Goal: Task Accomplishment & Management: Manage account settings

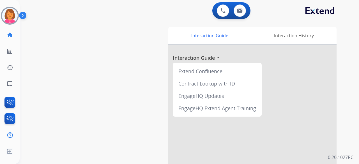
drag, startPoint x: 98, startPoint y: 47, endPoint x: 95, endPoint y: 47, distance: 3.4
click at [95, 47] on div "swap_horiz Break voice bridge close_fullscreen Connect 3-Way Call merge_type Se…" at bounding box center [183, 137] width 326 height 234
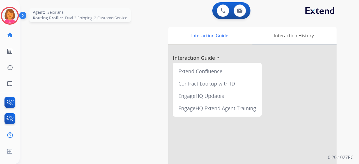
click at [14, 16] on img at bounding box center [10, 16] width 16 height 16
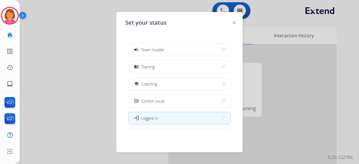
scroll to position [89, 0]
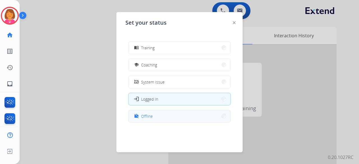
click at [158, 119] on button "work_off Offline" at bounding box center [179, 116] width 102 height 12
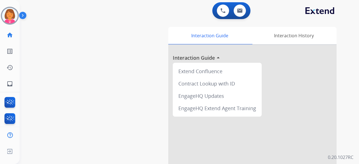
click at [150, 117] on div "swap_horiz Break voice bridge close_fullscreen Connect 3-Way Call merge_type Se…" at bounding box center [183, 137] width 326 height 234
click at [241, 8] on img at bounding box center [240, 10] width 6 height 4
select select "**********"
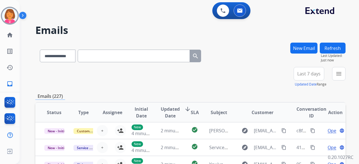
click at [308, 74] on span "Last 7 days" at bounding box center [308, 74] width 23 height 2
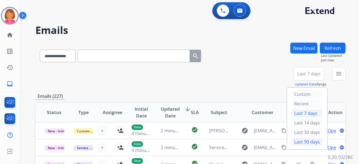
click at [309, 140] on div "Last 90 days" at bounding box center [306, 142] width 31 height 8
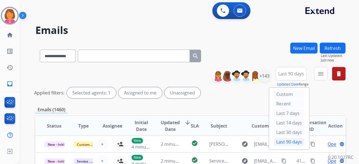
click at [272, 47] on div "**********" at bounding box center [190, 55] width 310 height 24
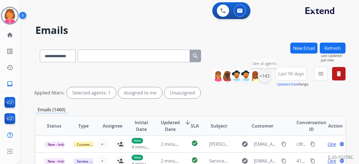
click at [264, 81] on div "+143" at bounding box center [264, 75] width 13 height 13
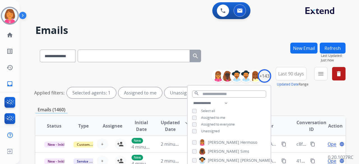
click at [223, 118] on span "Assigned to me" at bounding box center [213, 117] width 24 height 5
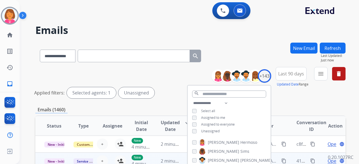
scroll to position [56, 0]
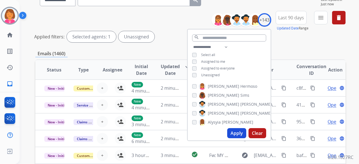
click at [240, 134] on button "Apply" at bounding box center [236, 133] width 19 height 10
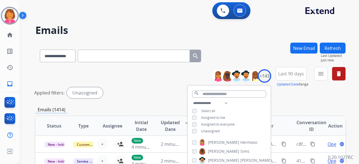
click at [274, 36] on div "**********" at bounding box center [183, 102] width 326 height 164
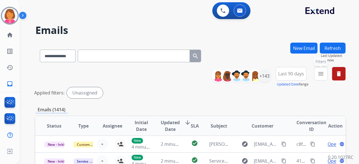
click at [322, 79] on button "menu Filters" at bounding box center [320, 73] width 13 height 13
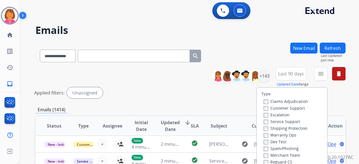
click at [293, 106] on label "Customer Support" at bounding box center [283, 107] width 41 height 5
click at [300, 127] on label "Shipping Protection" at bounding box center [285, 128] width 44 height 5
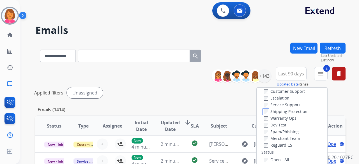
scroll to position [28, 0]
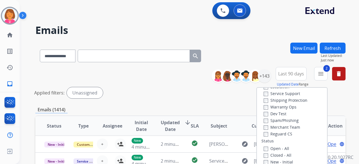
click at [278, 134] on label "Reguard CS" at bounding box center [277, 133] width 29 height 5
click at [280, 147] on label "Open - All" at bounding box center [276, 148] width 26 height 5
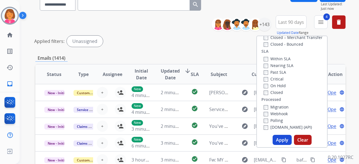
scroll to position [56, 0]
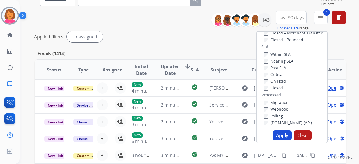
click at [285, 134] on button "Apply" at bounding box center [281, 135] width 19 height 10
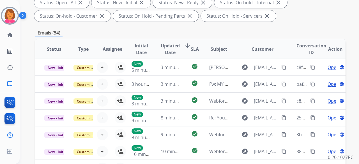
scroll to position [55, 0]
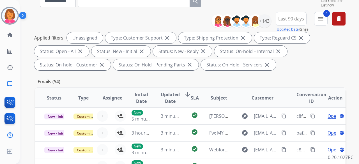
drag, startPoint x: 313, startPoint y: 61, endPoint x: 310, endPoint y: 60, distance: 3.1
click at [312, 61] on div "Applied filters: Unassigned Type: Customer Support close Type: Shipping Protect…" at bounding box center [189, 51] width 310 height 38
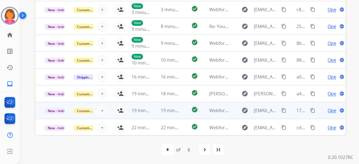
scroll to position [1, 0]
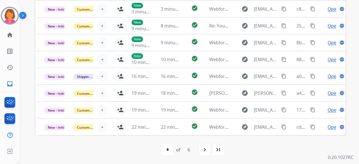
click at [213, 150] on div "last_page" at bounding box center [218, 149] width 12 height 12
select select "*"
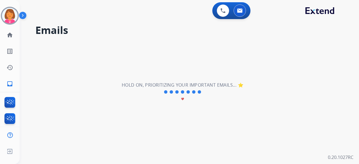
scroll to position [0, 0]
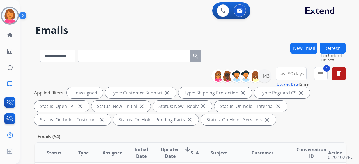
click at [119, 22] on div "**********" at bounding box center [183, 102] width 326 height 164
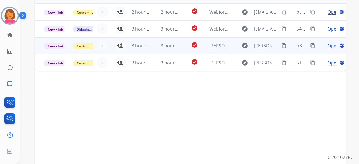
scroll to position [168, 0]
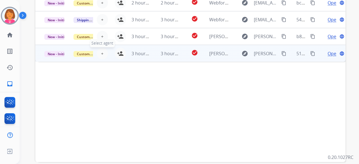
click at [101, 53] on span "+" at bounding box center [102, 53] width 3 height 7
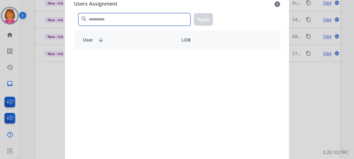
click at [149, 24] on input "text" at bounding box center [134, 19] width 112 height 13
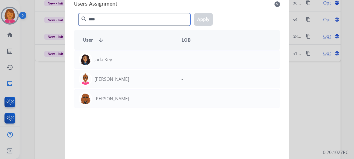
click at [133, 16] on input "****" at bounding box center [134, 19] width 112 height 13
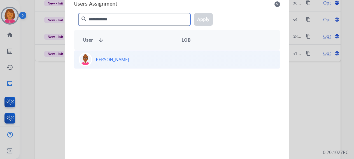
type input "**********"
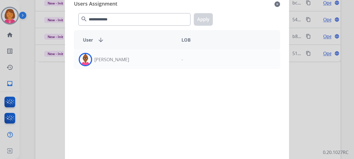
drag, startPoint x: 156, startPoint y: 55, endPoint x: 169, endPoint y: 46, distance: 16.0
click at [156, 55] on div "[PERSON_NAME]" at bounding box center [125, 59] width 103 height 13
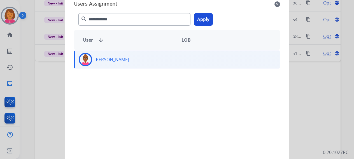
drag, startPoint x: 207, startPoint y: 20, endPoint x: 200, endPoint y: 30, distance: 12.2
click at [207, 21] on button "Apply" at bounding box center [203, 19] width 19 height 13
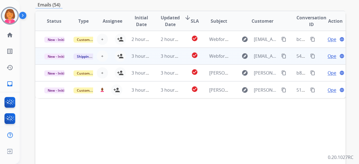
scroll to position [84, 0]
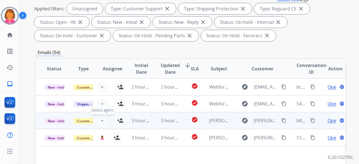
click at [99, 121] on button "+ Select agent" at bounding box center [102, 120] width 11 height 11
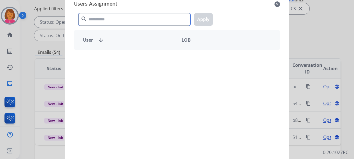
drag, startPoint x: 173, startPoint y: 21, endPoint x: 176, endPoint y: 28, distance: 7.5
click at [173, 21] on input "text" at bounding box center [134, 19] width 112 height 13
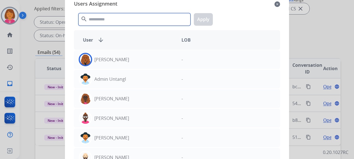
paste input "**********"
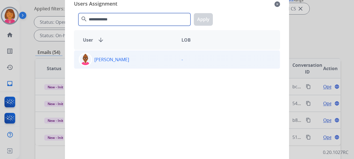
type input "**********"
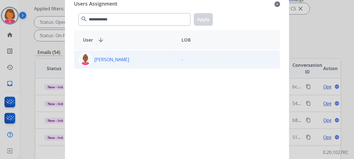
click at [182, 59] on p "-" at bounding box center [182, 59] width 1 height 7
click at [212, 18] on button "Apply" at bounding box center [203, 19] width 19 height 13
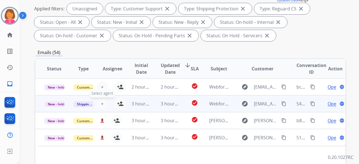
click at [101, 102] on span "+" at bounding box center [102, 103] width 3 height 7
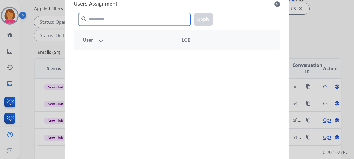
click at [166, 22] on input "text" at bounding box center [134, 19] width 112 height 13
paste input "**********"
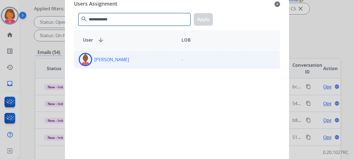
type input "**********"
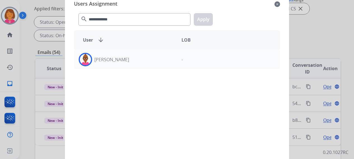
drag, startPoint x: 172, startPoint y: 64, endPoint x: 195, endPoint y: 36, distance: 36.6
click at [172, 64] on div "[PERSON_NAME]" at bounding box center [125, 59] width 103 height 13
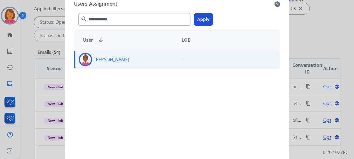
click at [202, 19] on button "Apply" at bounding box center [203, 19] width 19 height 13
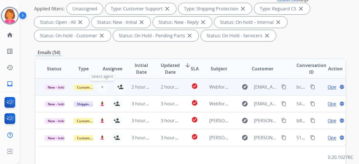
click at [103, 88] on button "+ Select agent" at bounding box center [102, 86] width 11 height 11
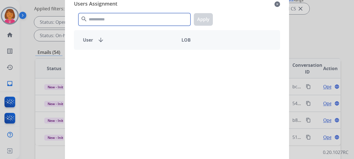
click at [159, 22] on input "text" at bounding box center [134, 19] width 112 height 13
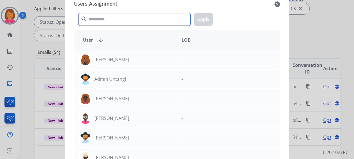
paste input "**********"
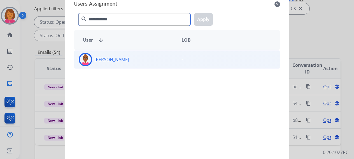
type input "**********"
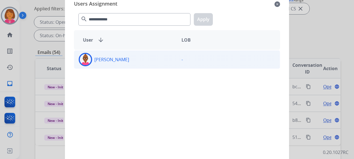
click at [152, 59] on div "[PERSON_NAME]" at bounding box center [125, 59] width 103 height 13
click at [201, 21] on button "Apply" at bounding box center [203, 19] width 19 height 13
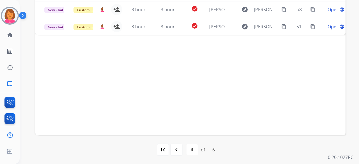
scroll to position [195, 0]
click at [175, 145] on div "navigate_before" at bounding box center [176, 149] width 12 height 12
select select "*"
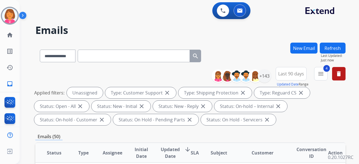
click at [246, 37] on div "**********" at bounding box center [183, 102] width 326 height 164
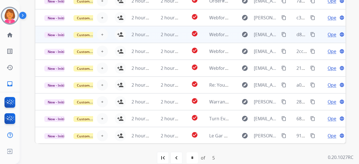
scroll to position [195, 0]
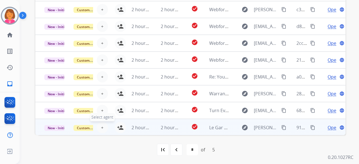
click at [103, 127] on button "+ Select agent" at bounding box center [102, 127] width 11 height 11
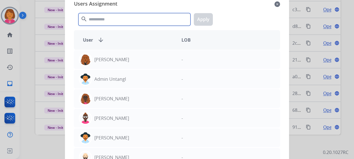
click at [179, 23] on input "text" at bounding box center [134, 19] width 112 height 13
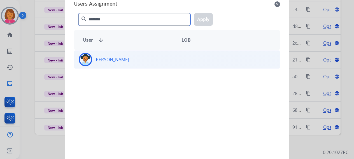
type input "********"
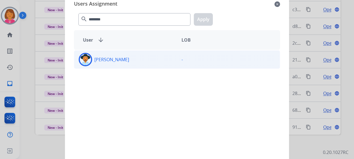
click at [182, 61] on p "-" at bounding box center [182, 59] width 1 height 7
click at [202, 19] on button "Apply" at bounding box center [203, 19] width 19 height 13
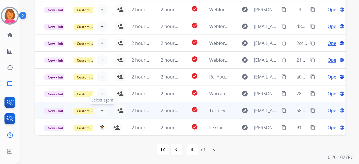
click at [101, 111] on span "+" at bounding box center [102, 110] width 3 height 7
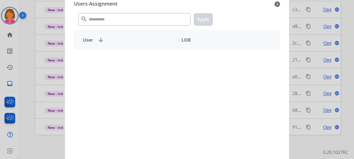
click at [177, 26] on div "search Apply" at bounding box center [177, 18] width 206 height 19
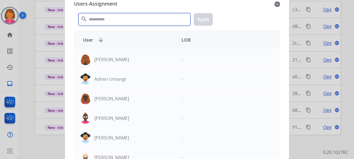
drag, startPoint x: 180, startPoint y: 23, endPoint x: 180, endPoint y: 56, distance: 33.1
click at [180, 23] on input "text" at bounding box center [134, 19] width 112 height 13
paste input "********"
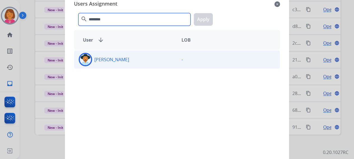
type input "********"
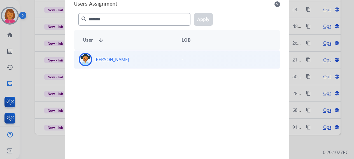
click at [182, 60] on p "-" at bounding box center [182, 59] width 1 height 7
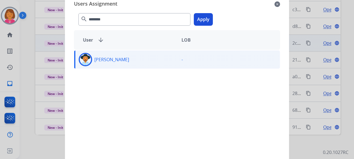
drag, startPoint x: 204, startPoint y: 18, endPoint x: 177, endPoint y: 36, distance: 32.5
click at [204, 19] on button "Apply" at bounding box center [203, 19] width 19 height 13
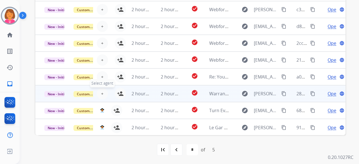
click at [99, 91] on button "+ Select agent" at bounding box center [102, 93] width 11 height 11
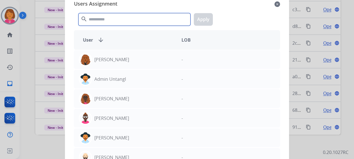
click at [166, 22] on input "text" at bounding box center [134, 19] width 112 height 13
paste input "********"
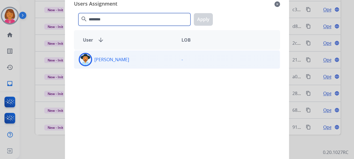
type input "********"
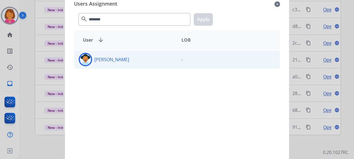
click at [165, 55] on div "[PERSON_NAME]" at bounding box center [125, 59] width 103 height 13
drag, startPoint x: 205, startPoint y: 19, endPoint x: 203, endPoint y: 22, distance: 3.4
click at [205, 19] on button "Apply" at bounding box center [203, 19] width 19 height 13
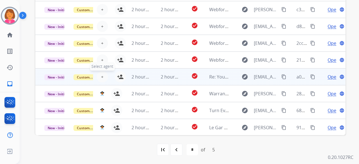
click at [104, 76] on button "+ Select agent" at bounding box center [102, 76] width 11 height 11
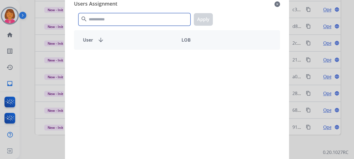
click at [182, 24] on input "text" at bounding box center [134, 19] width 112 height 13
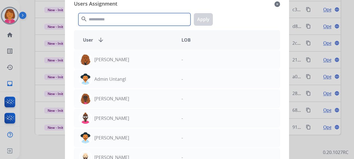
paste input "********"
type input "********"
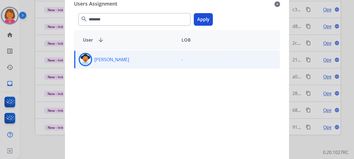
click at [205, 14] on button "Apply" at bounding box center [203, 19] width 19 height 13
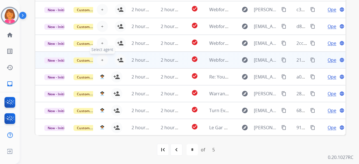
click at [101, 57] on span "+" at bounding box center [102, 60] width 3 height 7
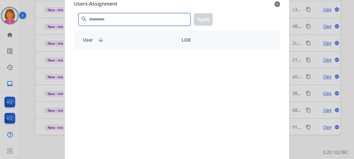
click at [173, 22] on input "text" at bounding box center [134, 19] width 112 height 13
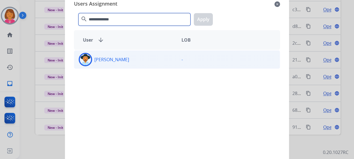
type input "**********"
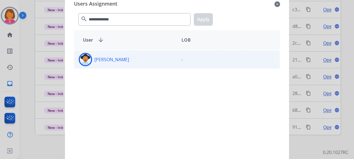
click at [180, 54] on div "-" at bounding box center [228, 59] width 103 height 13
click at [207, 17] on button "Apply" at bounding box center [203, 19] width 19 height 13
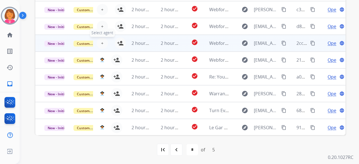
click at [99, 43] on button "+ Select agent" at bounding box center [102, 43] width 11 height 11
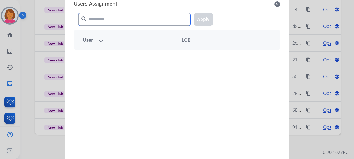
click at [145, 20] on input "text" at bounding box center [134, 19] width 112 height 13
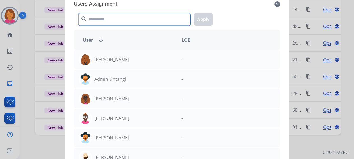
paste input "**********"
type input "**********"
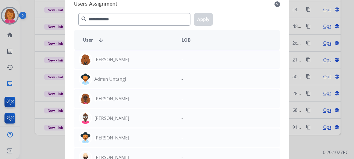
drag, startPoint x: 163, startPoint y: 56, endPoint x: 167, endPoint y: 54, distance: 3.9
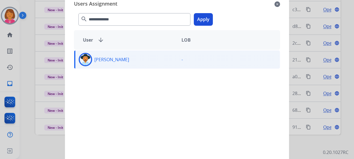
click at [199, 21] on button "Apply" at bounding box center [203, 19] width 19 height 13
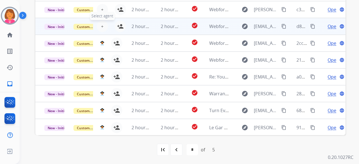
click at [102, 28] on span "+" at bounding box center [102, 26] width 3 height 7
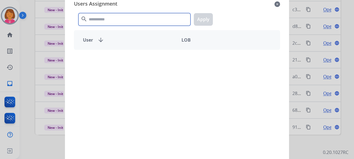
click at [140, 19] on input "text" at bounding box center [134, 19] width 112 height 13
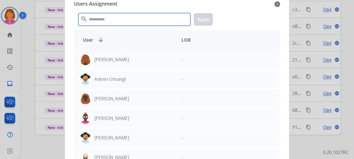
paste input "**********"
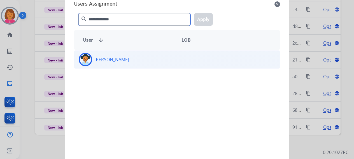
type input "**********"
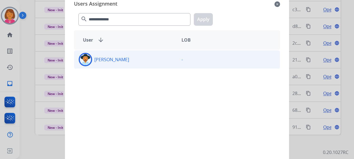
click at [151, 60] on div "[PERSON_NAME]" at bounding box center [125, 59] width 103 height 13
click at [197, 18] on button "Apply" at bounding box center [203, 19] width 19 height 13
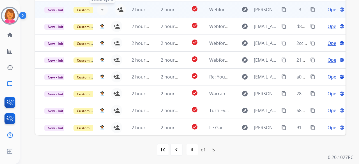
click at [101, 9] on span "+" at bounding box center [102, 9] width 3 height 7
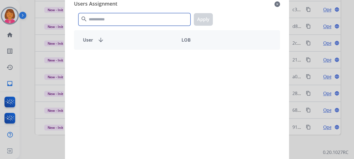
click at [160, 24] on input "text" at bounding box center [134, 19] width 112 height 13
paste input "**********"
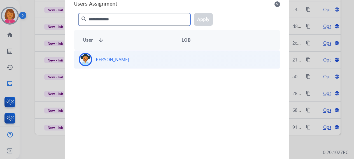
type input "**********"
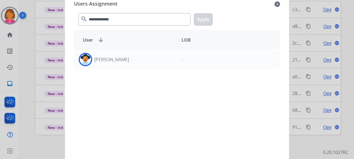
click at [158, 59] on div "[PERSON_NAME]" at bounding box center [125, 59] width 103 height 13
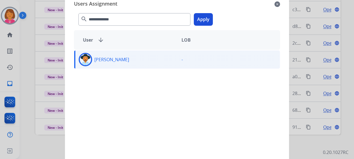
click at [203, 15] on button "Apply" at bounding box center [203, 19] width 19 height 13
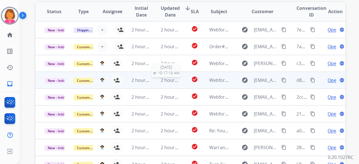
scroll to position [139, 0]
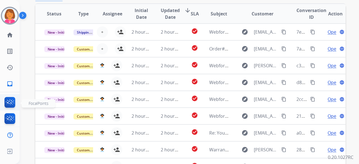
click at [12, 102] on img at bounding box center [9, 103] width 13 height 13
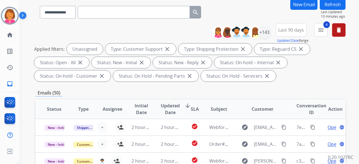
scroll to position [0, 0]
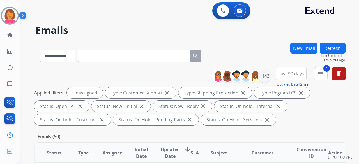
click at [145, 29] on h2 "Emails" at bounding box center [190, 30] width 310 height 11
click at [265, 77] on div "+143" at bounding box center [264, 75] width 13 height 13
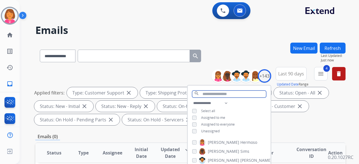
click at [218, 93] on input "text" at bounding box center [229, 94] width 74 height 7
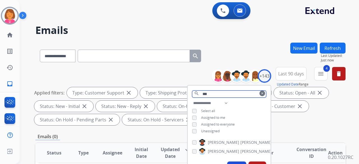
type input "***"
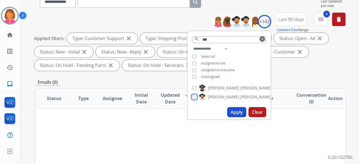
scroll to position [56, 0]
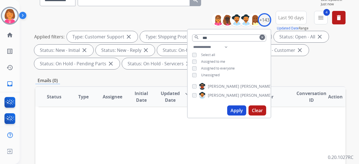
click at [239, 109] on button "Apply" at bounding box center [236, 110] width 19 height 10
select select "*"
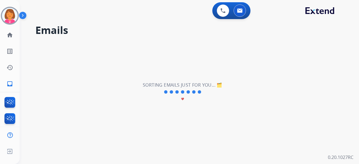
scroll to position [0, 0]
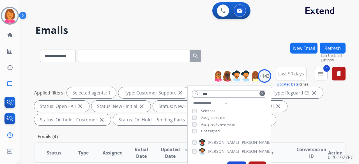
click at [239, 48] on div "**********" at bounding box center [190, 55] width 310 height 24
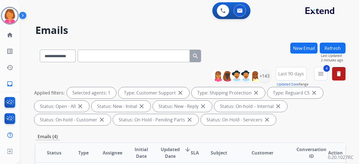
click at [286, 17] on div "0 Voice Interactions 0 Email Interactions" at bounding box center [185, 11] width 319 height 18
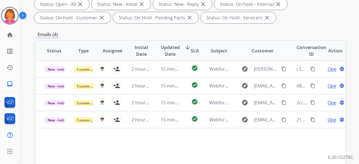
scroll to position [55, 0]
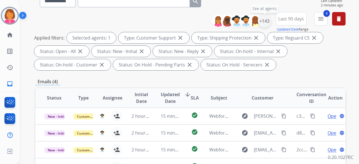
click at [268, 25] on div "+143" at bounding box center [264, 20] width 13 height 13
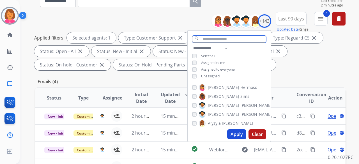
click at [222, 36] on input "text" at bounding box center [229, 39] width 74 height 7
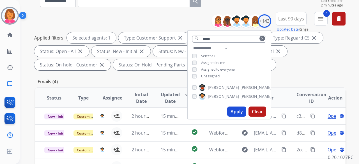
click at [321, 64] on div "Applied filters: Selected agents: 1 Type: Customer Support close Type: Shipping…" at bounding box center [189, 51] width 310 height 38
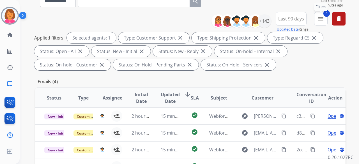
click at [321, 24] on button "4 menu Filters" at bounding box center [320, 18] width 13 height 13
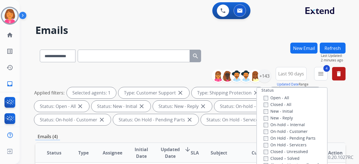
scroll to position [71, 0]
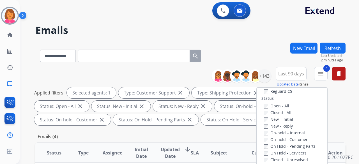
click at [276, 106] on label "Open - All" at bounding box center [276, 105] width 26 height 5
click at [277, 114] on label "Closed - All" at bounding box center [277, 112] width 28 height 5
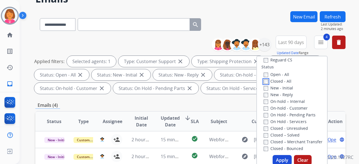
scroll to position [84, 0]
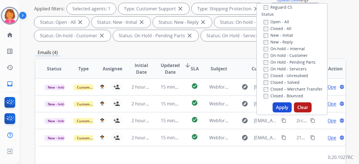
click at [282, 108] on button "Apply" at bounding box center [281, 107] width 19 height 10
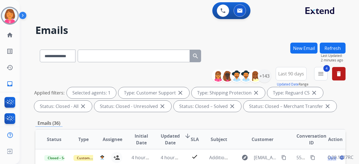
click at [119, 32] on h2 "Emails" at bounding box center [190, 30] width 310 height 11
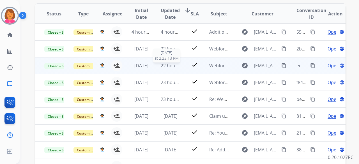
scroll to position [98, 0]
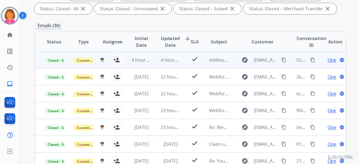
click at [161, 63] on td "4 hours ago" at bounding box center [166, 60] width 29 height 17
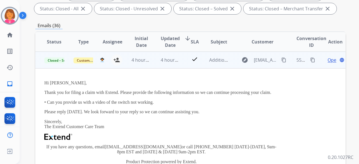
click at [329, 61] on span "Open" at bounding box center [332, 60] width 11 height 7
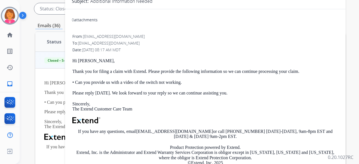
scroll to position [13, 0]
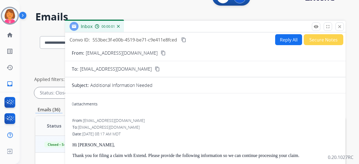
click at [183, 41] on mat-icon "content_copy" at bounding box center [183, 39] width 5 height 5
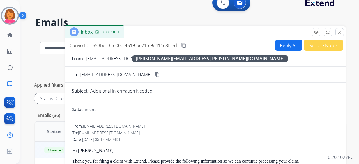
scroll to position [0, 0]
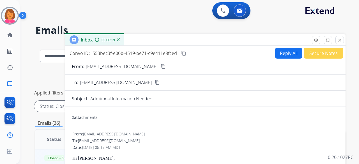
click at [154, 85] on button "content_copy" at bounding box center [157, 82] width 7 height 7
click at [339, 41] on mat-icon "close" at bounding box center [339, 40] width 5 height 5
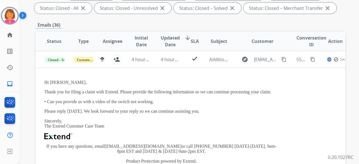
scroll to position [112, 0]
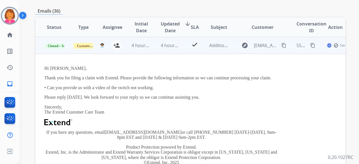
click at [184, 48] on td "check" at bounding box center [189, 45] width 19 height 17
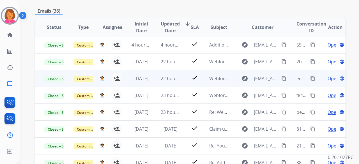
scroll to position [0, 0]
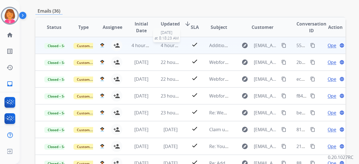
click at [170, 43] on span "4 hours ago" at bounding box center [173, 45] width 25 height 6
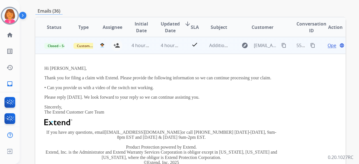
click at [175, 50] on td "4 hours ago" at bounding box center [166, 45] width 29 height 17
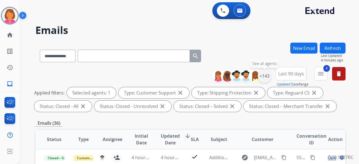
click at [260, 75] on div "+143" at bounding box center [264, 75] width 13 height 13
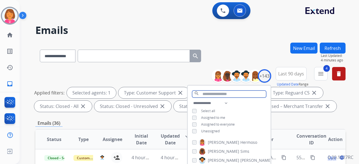
click at [245, 96] on input "text" at bounding box center [229, 94] width 74 height 7
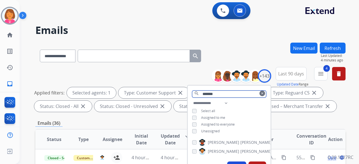
click at [226, 93] on input "*******" at bounding box center [229, 94] width 74 height 7
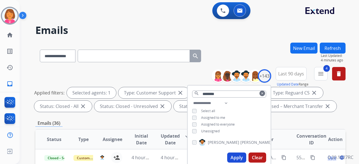
click at [228, 154] on button "Apply" at bounding box center [236, 157] width 19 height 10
click at [240, 49] on div "**********" at bounding box center [190, 55] width 310 height 24
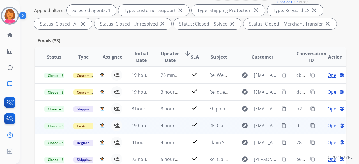
scroll to position [140, 0]
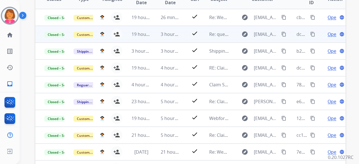
click at [172, 38] on td "3 hours ago" at bounding box center [166, 34] width 29 height 17
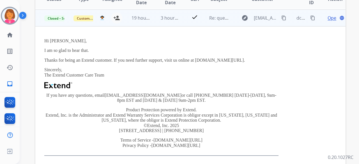
scroll to position [17, 0]
click at [327, 17] on span "Open" at bounding box center [332, 17] width 11 height 7
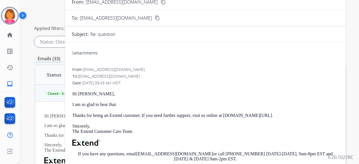
scroll to position [28, 0]
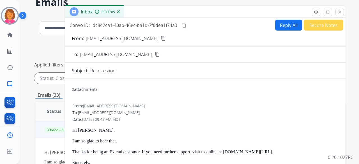
click at [183, 26] on mat-icon "content_copy" at bounding box center [183, 25] width 5 height 5
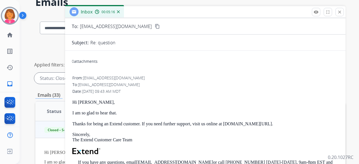
click at [341, 11] on mat-icon "close" at bounding box center [339, 12] width 5 height 5
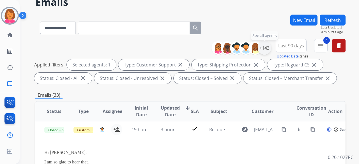
click at [268, 46] on div "+143" at bounding box center [264, 47] width 13 height 13
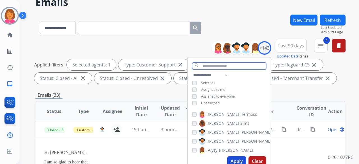
click at [227, 64] on input "text" at bounding box center [229, 65] width 74 height 7
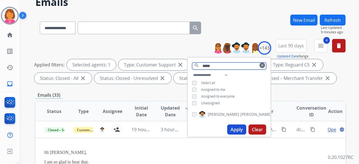
type input "*****"
click at [221, 64] on input "*****" at bounding box center [229, 65] width 74 height 7
click at [240, 128] on button "Apply" at bounding box center [236, 129] width 19 height 10
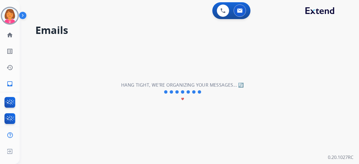
scroll to position [0, 0]
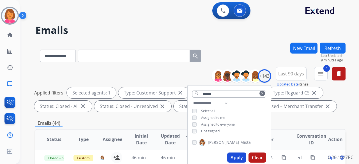
click at [258, 41] on div "**********" at bounding box center [183, 102] width 326 height 164
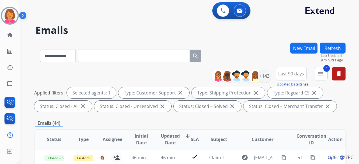
scroll to position [84, 0]
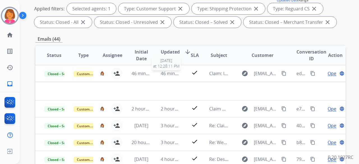
click at [170, 73] on span "46 minutes ago" at bounding box center [177, 73] width 33 height 6
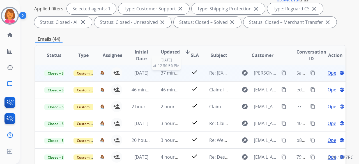
click at [170, 72] on span "37 minutes ago" at bounding box center [177, 73] width 33 height 6
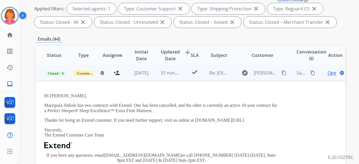
scroll to position [0, 0]
click at [327, 74] on span "Open" at bounding box center [332, 73] width 11 height 7
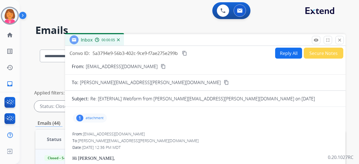
click at [186, 52] on mat-icon "content_copy" at bounding box center [184, 53] width 5 height 5
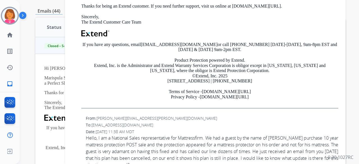
scroll to position [281, 0]
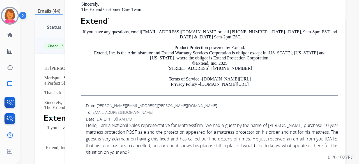
click at [189, 93] on div "Hi [PERSON_NAME], Thank you for reaching out to us in regard to a customer! To …" at bounding box center [209, 30] width 257 height 132
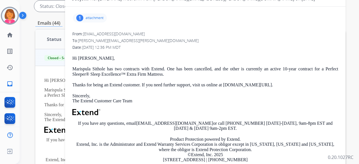
scroll to position [84, 0]
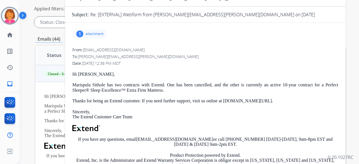
click at [99, 33] on p "attachment" at bounding box center [94, 34] width 18 height 4
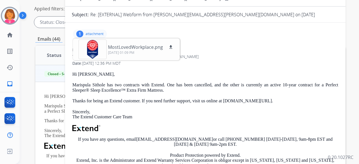
click at [97, 31] on div "1 attachment MostLovedWorkplace.png download [DATE] 01:09 PM" at bounding box center [90, 33] width 34 height 9
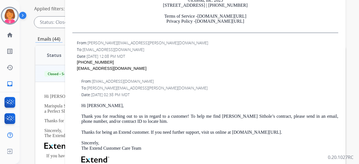
scroll to position [168, 0]
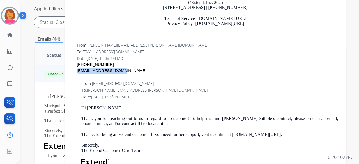
drag, startPoint x: 119, startPoint y: 72, endPoint x: 78, endPoint y: 69, distance: 41.6
click at [76, 70] on div "From: [PERSON_NAME][EMAIL_ADDRESS][PERSON_NAME][DOMAIN_NAME] To: [EMAIL_ADDRESS…" at bounding box center [205, 60] width 267 height 37
copy div "[EMAIL_ADDRESS][DOMAIN_NAME]"
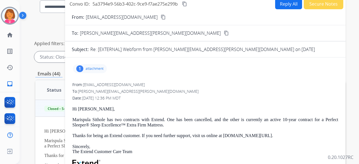
scroll to position [0, 0]
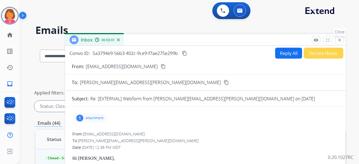
click at [340, 42] on mat-icon "close" at bounding box center [339, 40] width 5 height 5
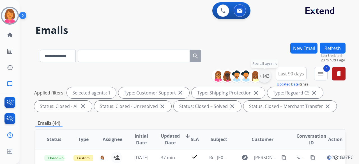
click at [268, 78] on div "+143" at bounding box center [264, 75] width 13 height 13
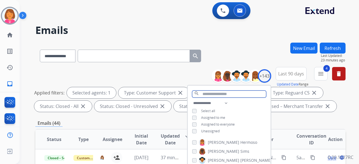
click at [224, 92] on input "text" at bounding box center [229, 94] width 74 height 7
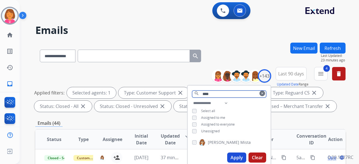
click at [221, 93] on input "****" at bounding box center [229, 94] width 74 height 7
click at [230, 141] on span "[PERSON_NAME]" at bounding box center [240, 143] width 31 height 6
click at [238, 155] on button "Apply" at bounding box center [236, 157] width 19 height 10
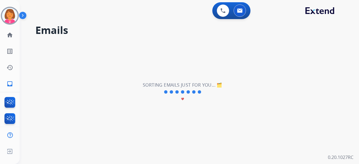
click at [271, 34] on h2 "Emails" at bounding box center [190, 30] width 310 height 11
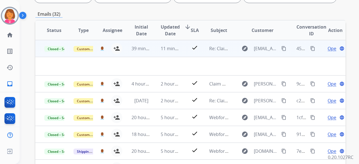
scroll to position [112, 0]
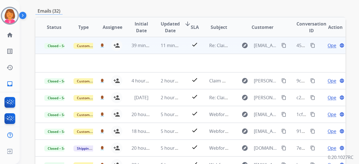
click at [183, 44] on td "check" at bounding box center [189, 45] width 19 height 17
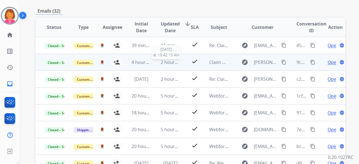
click at [175, 63] on span "2 hours ago" at bounding box center [173, 62] width 25 height 6
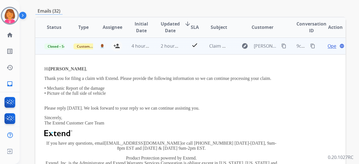
scroll to position [17, 0]
click at [327, 44] on span "Open" at bounding box center [332, 45] width 11 height 7
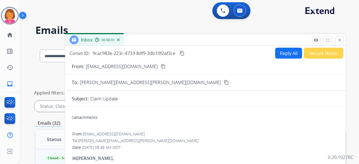
scroll to position [0, 0]
click at [340, 41] on mat-icon "close" at bounding box center [339, 40] width 5 height 5
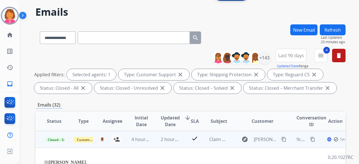
scroll to position [84, 0]
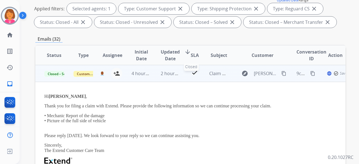
click at [192, 76] on div "check" at bounding box center [194, 73] width 10 height 8
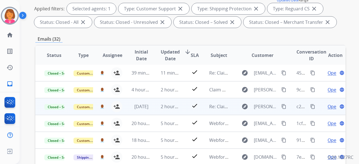
click at [201, 102] on td "Re: Claim Update" at bounding box center [214, 106] width 29 height 17
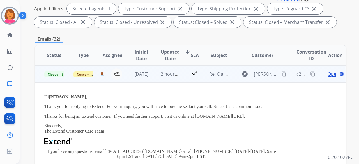
scroll to position [34, 0]
click at [328, 75] on span "Open" at bounding box center [332, 73] width 11 height 7
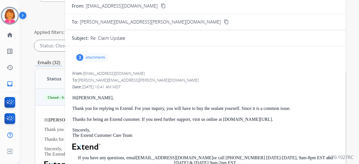
scroll to position [28, 0]
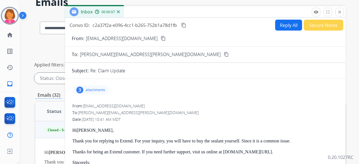
click at [184, 25] on mat-icon "content_copy" at bounding box center [183, 25] width 5 height 5
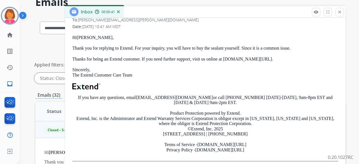
scroll to position [84, 0]
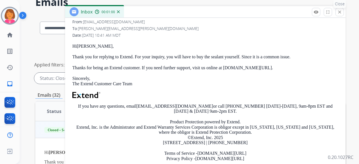
click at [340, 11] on mat-icon "close" at bounding box center [339, 12] width 5 height 5
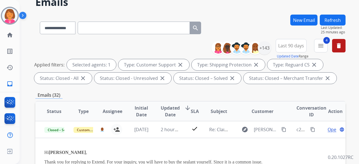
click at [238, 19] on div "**********" at bounding box center [190, 27] width 310 height 24
click at [265, 51] on div "+143" at bounding box center [264, 47] width 13 height 13
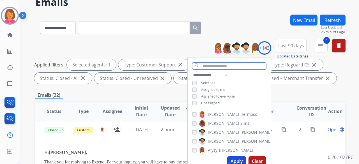
click at [234, 66] on input "text" at bounding box center [229, 65] width 74 height 7
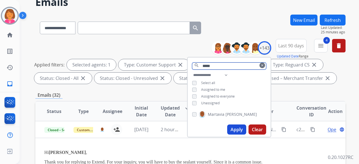
type input "*****"
click at [226, 65] on input "*****" at bounding box center [229, 65] width 74 height 7
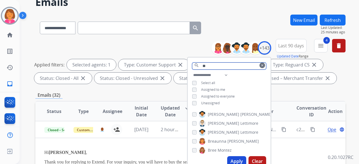
type input "*"
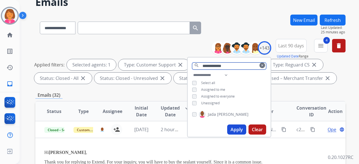
type input "**********"
click at [227, 128] on button "Apply" at bounding box center [236, 129] width 19 height 10
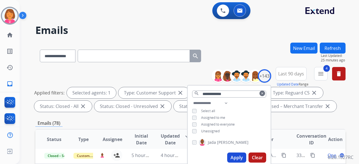
scroll to position [19, 0]
click at [265, 35] on h2 "Emails" at bounding box center [190, 30] width 310 height 11
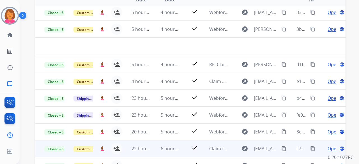
scroll to position [168, 0]
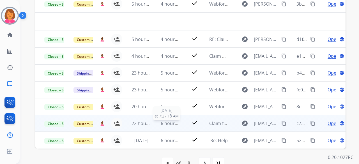
click at [174, 123] on span "6 hours ago" at bounding box center [173, 123] width 25 height 6
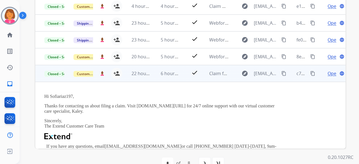
scroll to position [50, 0]
click at [172, 74] on span "6 hours ago" at bounding box center [173, 73] width 25 height 6
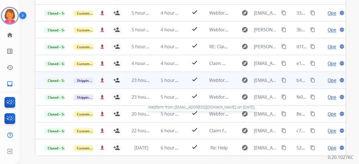
scroll to position [154, 0]
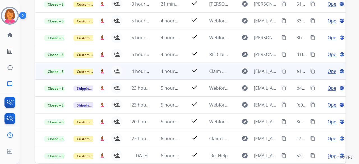
click at [171, 75] on td "4 hours ago" at bounding box center [166, 71] width 29 height 17
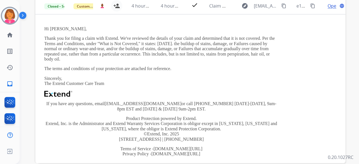
scroll to position [67, 0]
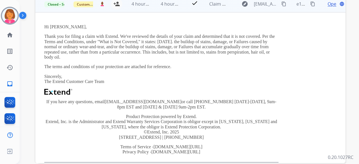
click at [327, 3] on span "Open" at bounding box center [332, 4] width 11 height 7
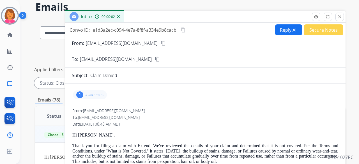
scroll to position [13, 0]
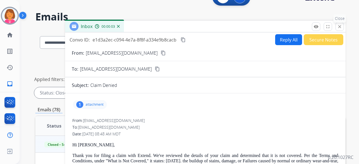
click at [336, 24] on button "close Close" at bounding box center [339, 26] width 8 height 8
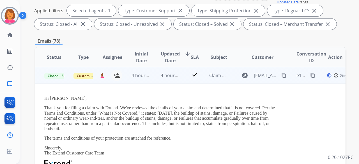
scroll to position [98, 0]
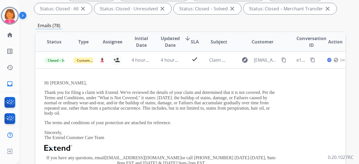
click at [175, 65] on td "4 hours ago" at bounding box center [166, 60] width 29 height 17
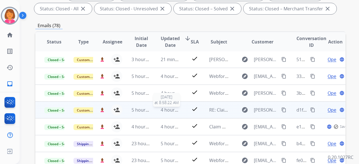
click at [172, 108] on span "4 hours ago" at bounding box center [173, 110] width 25 height 6
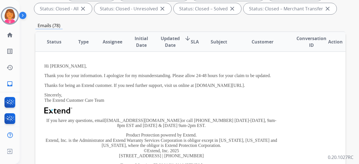
scroll to position [50, 0]
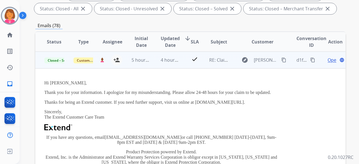
click at [327, 57] on span "Open" at bounding box center [332, 60] width 11 height 7
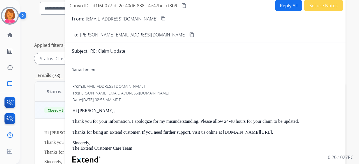
scroll to position [0, 0]
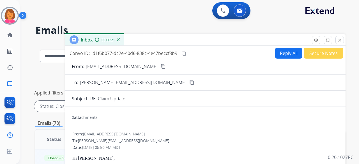
click at [341, 41] on mat-icon "close" at bounding box center [339, 40] width 5 height 5
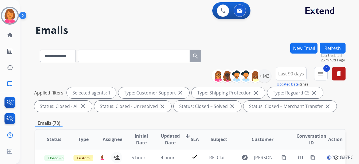
click at [224, 40] on div "**********" at bounding box center [183, 102] width 326 height 164
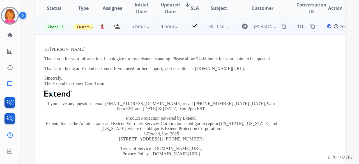
scroll to position [140, 0]
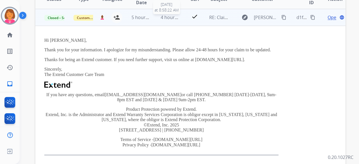
click at [174, 19] on span "4 hours ago" at bounding box center [173, 17] width 25 height 6
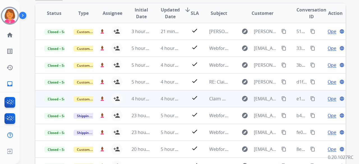
scroll to position [126, 0]
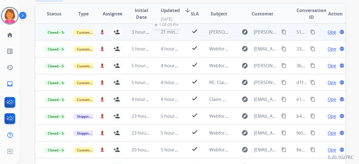
click at [177, 31] on span "21 minutes ago" at bounding box center [177, 32] width 33 height 6
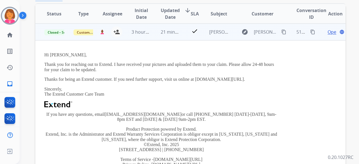
click at [330, 32] on span "Open" at bounding box center [332, 32] width 11 height 7
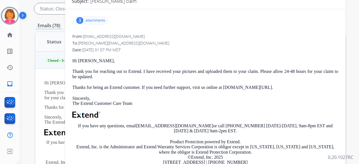
scroll to position [69, 0]
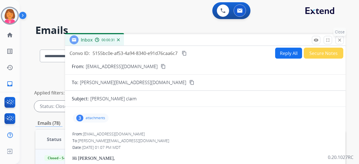
click at [341, 39] on mat-icon "close" at bounding box center [339, 40] width 5 height 5
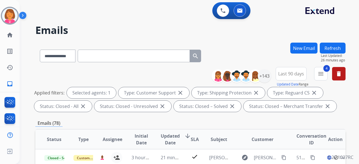
click at [261, 47] on div "**********" at bounding box center [190, 55] width 310 height 24
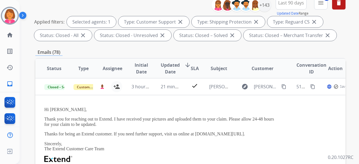
scroll to position [112, 0]
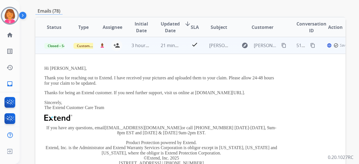
click at [175, 48] on span "21 minutes ago" at bounding box center [177, 45] width 33 height 6
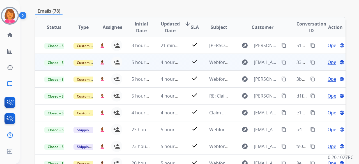
click at [183, 63] on td "check" at bounding box center [189, 62] width 19 height 17
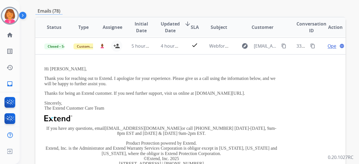
scroll to position [17, 0]
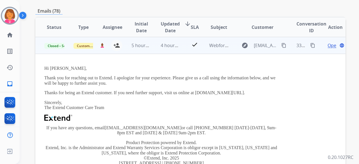
click at [327, 47] on span "Open" at bounding box center [332, 45] width 11 height 7
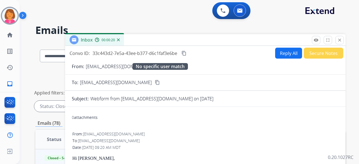
scroll to position [0, 0]
drag, startPoint x: 131, startPoint y: 83, endPoint x: 128, endPoint y: 82, distance: 2.9
click at [155, 83] on mat-icon "content_copy" at bounding box center [157, 82] width 5 height 5
click at [186, 54] on mat-icon "content_copy" at bounding box center [183, 53] width 5 height 5
click at [318, 41] on mat-icon "remove_red_eye" at bounding box center [315, 40] width 5 height 5
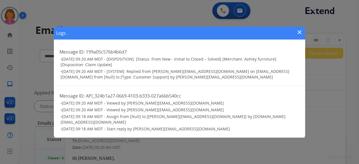
click at [300, 35] on mat-icon "close" at bounding box center [299, 32] width 7 height 7
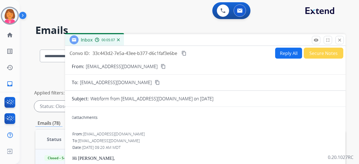
click at [184, 54] on mat-icon "content_copy" at bounding box center [183, 53] width 5 height 5
click at [340, 40] on mat-icon "close" at bounding box center [339, 40] width 5 height 5
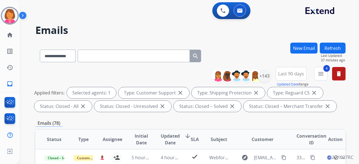
click at [97, 51] on input "text" at bounding box center [134, 56] width 112 height 13
paste input "**********"
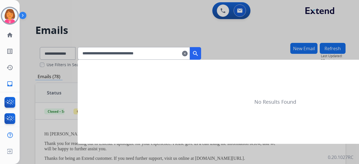
type input "**********"
click at [199, 52] on mat-icon "search" at bounding box center [195, 53] width 7 height 7
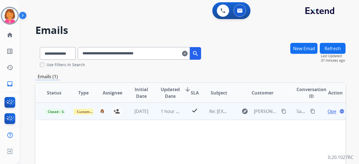
click at [327, 112] on span "Open" at bounding box center [332, 111] width 11 height 7
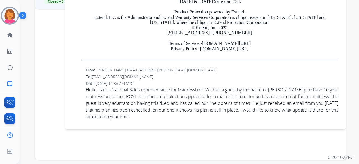
scroll to position [112, 0]
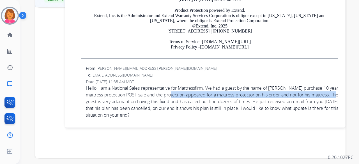
drag, startPoint x: 178, startPoint y: 94, endPoint x: 105, endPoint y: 102, distance: 72.7
click at [105, 102] on span "Hello, I am a National Sales representative for Mattressfirm. We had a guest by…" at bounding box center [212, 102] width 252 height 34
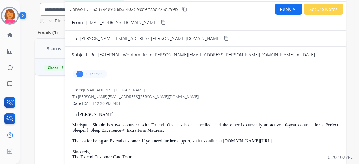
scroll to position [84, 0]
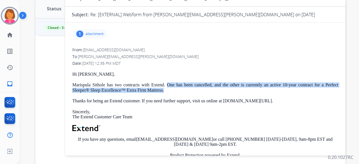
drag, startPoint x: 165, startPoint y: 85, endPoint x: 178, endPoint y: 91, distance: 14.4
click at [179, 91] on p "Marispula Sithole has two contracts with Extend. One has been cancelled, and th…" at bounding box center [205, 87] width 266 height 10
click at [158, 89] on p "Marispula Sithole has two contracts with Extend. One has been cancelled, and th…" at bounding box center [205, 87] width 266 height 10
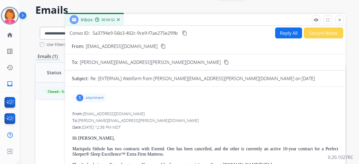
scroll to position [0, 0]
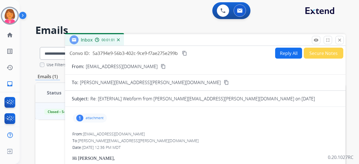
click at [185, 55] on mat-icon "content_copy" at bounding box center [184, 53] width 5 height 5
click at [224, 84] on mat-icon "content_copy" at bounding box center [226, 82] width 5 height 5
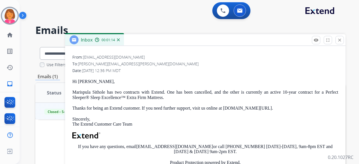
scroll to position [196, 0]
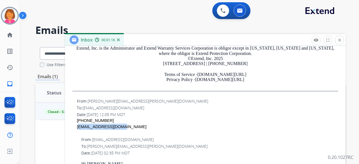
drag, startPoint x: 118, startPoint y: 128, endPoint x: 76, endPoint y: 130, distance: 42.1
click at [76, 130] on div "From: [PERSON_NAME][EMAIL_ADDRESS][PERSON_NAME][DOMAIN_NAME] To: [EMAIL_ADDRESS…" at bounding box center [205, 116] width 267 height 37
copy div "[EMAIL_ADDRESS][DOMAIN_NAME]"
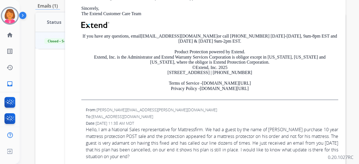
scroll to position [112, 0]
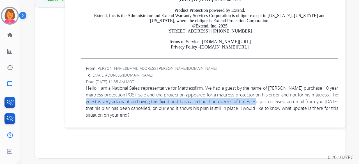
drag, startPoint x: 106, startPoint y: 102, endPoint x: 282, endPoint y: 102, distance: 176.0
click at [282, 102] on span "Hello, I am a National Sales representative for Mattressfirm. We had a guest by…" at bounding box center [212, 102] width 252 height 34
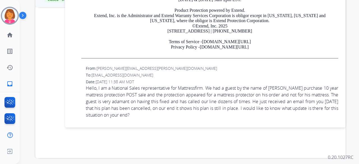
click at [276, 116] on span "Hello, I am a National Sales representative for Mattressfirm. We had a guest by…" at bounding box center [212, 102] width 252 height 34
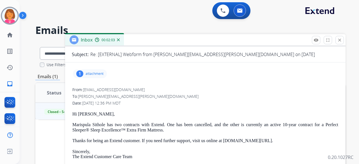
scroll to position [56, 0]
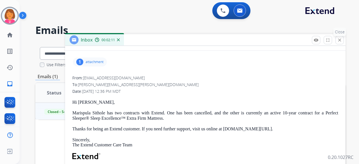
click at [339, 42] on mat-icon "close" at bounding box center [339, 40] width 5 height 5
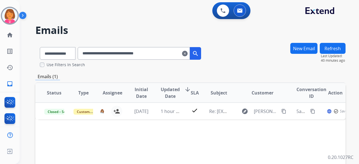
click at [187, 54] on mat-icon "clear" at bounding box center [185, 53] width 6 height 7
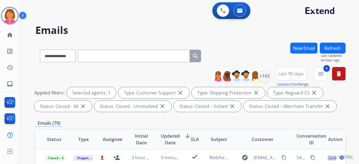
drag, startPoint x: 99, startPoint y: 54, endPoint x: 99, endPoint y: 50, distance: 3.4
click at [98, 52] on input "text" at bounding box center [134, 56] width 112 height 13
paste input "**********"
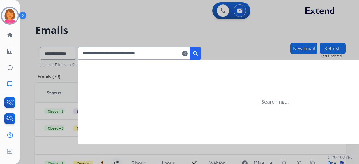
type input "**********"
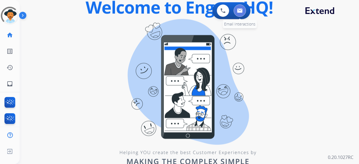
click at [237, 13] on button at bounding box center [239, 10] width 12 height 12
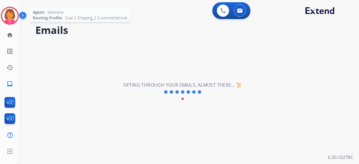
click at [8, 11] on img at bounding box center [10, 16] width 16 height 16
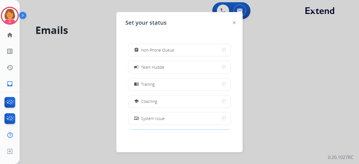
scroll to position [89, 0]
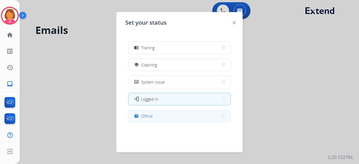
click at [166, 119] on button "work_off Offline" at bounding box center [179, 116] width 102 height 12
